Goal: Navigation & Orientation: Find specific page/section

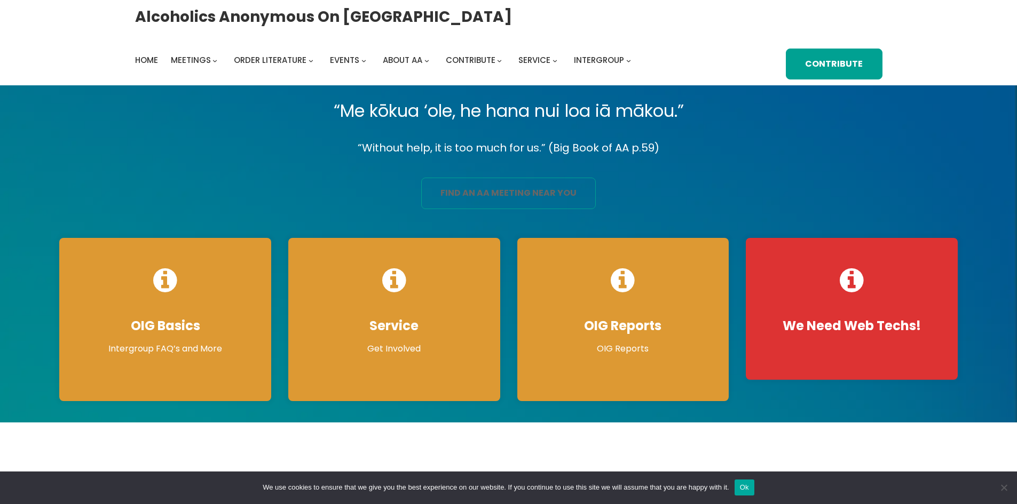
click at [502, 197] on link "find an aa meeting near you" at bounding box center [508, 193] width 174 height 31
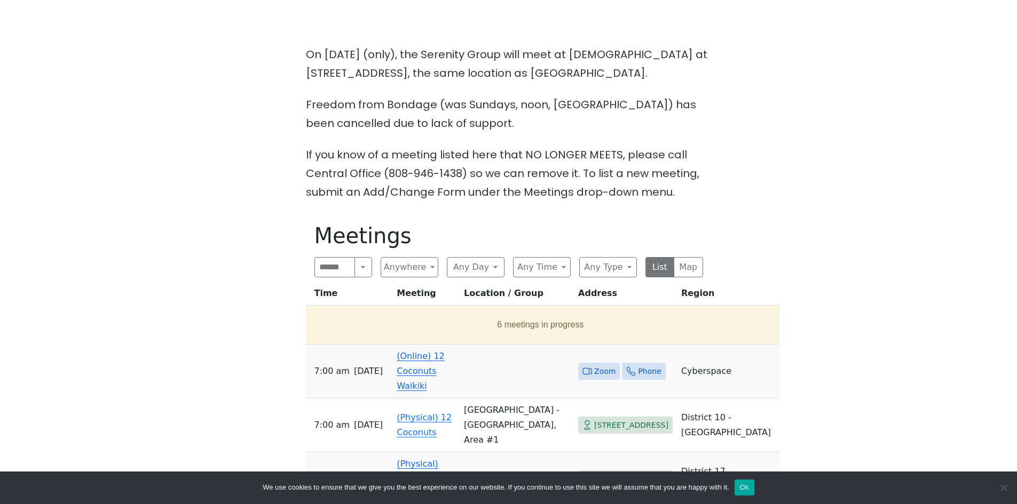
scroll to position [320, 0]
click at [411, 361] on link "(Online) 12 Coconuts Waikiki" at bounding box center [420, 371] width 48 height 40
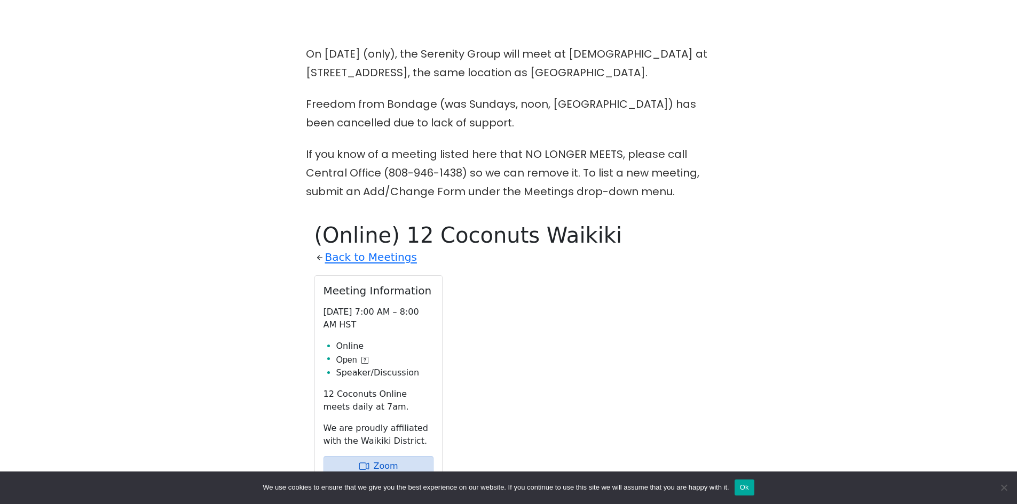
scroll to position [534, 0]
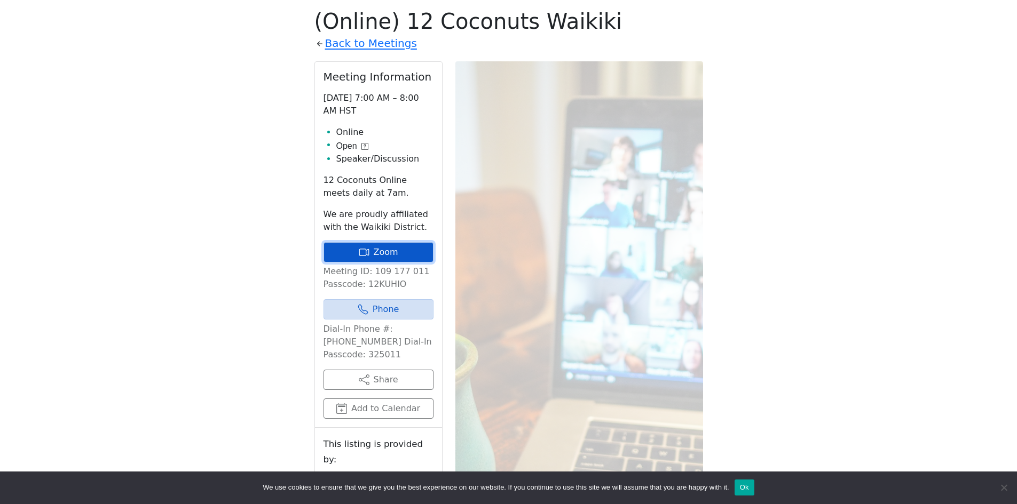
click at [382, 251] on link "Zoom" at bounding box center [378, 252] width 110 height 20
